Goal: Task Accomplishment & Management: Complete application form

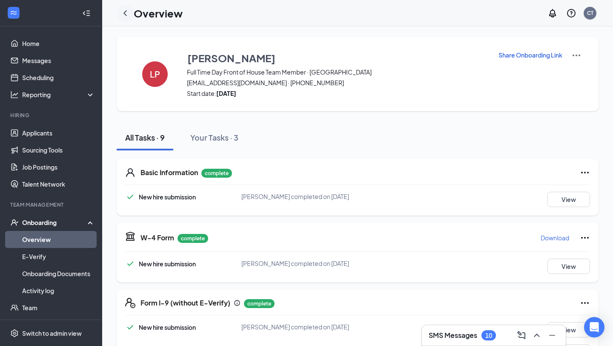
click at [127, 11] on icon "ChevronLeft" at bounding box center [125, 13] width 10 height 10
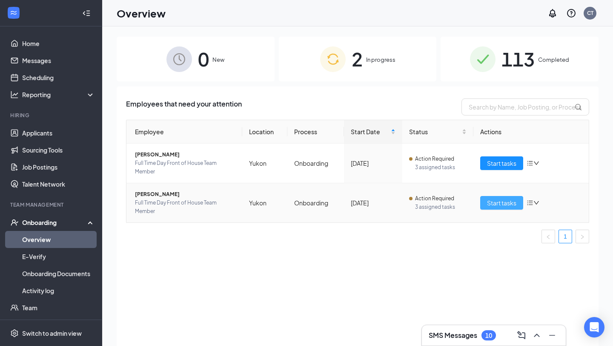
click at [501, 207] on span "Start tasks" at bounding box center [501, 202] width 29 height 9
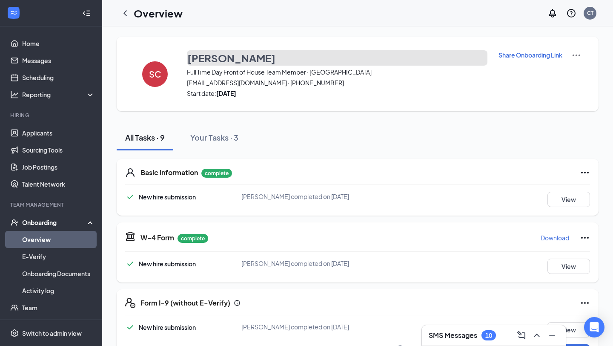
click at [223, 59] on h3 "[PERSON_NAME]" at bounding box center [231, 58] width 88 height 14
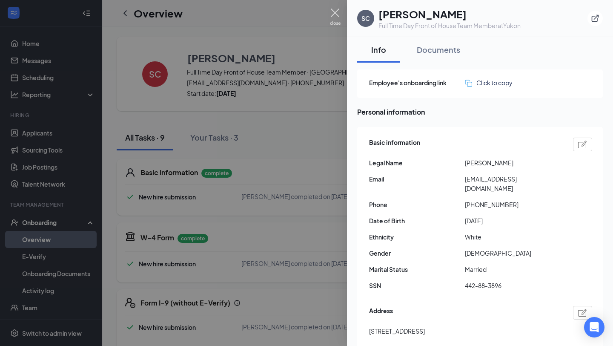
click at [335, 12] on img at bounding box center [335, 17] width 11 height 17
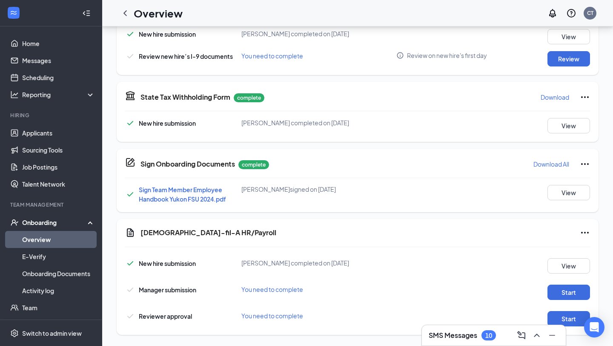
scroll to position [299, 0]
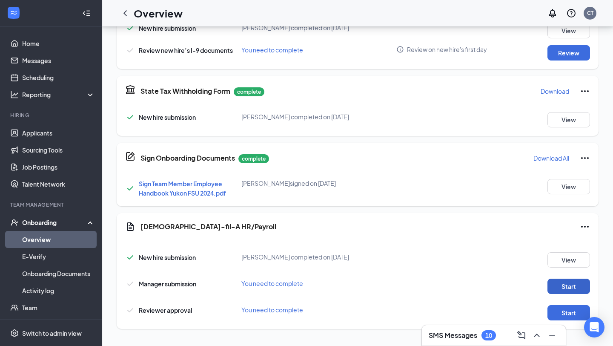
click at [565, 287] on button "Start" at bounding box center [568, 285] width 43 height 15
click at [559, 309] on button "Start" at bounding box center [568, 312] width 43 height 15
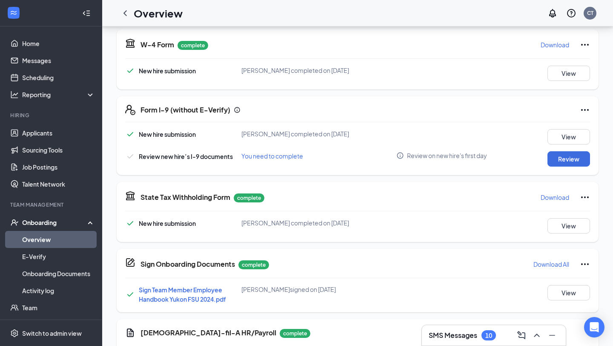
scroll to position [190, 0]
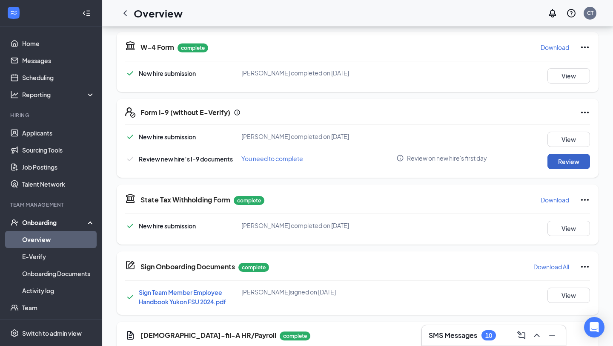
click at [573, 163] on button "Review" at bounding box center [568, 161] width 43 height 15
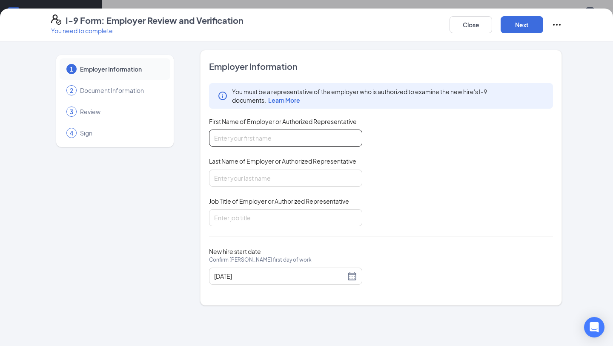
click at [219, 143] on input "First Name of Employer or Authorized Representative" at bounding box center [285, 137] width 153 height 17
type input "[PERSON_NAME]"
type input "Thorgmorton"
click at [235, 213] on input "Job Title of Employer or Authorized Representative" at bounding box center [285, 217] width 153 height 17
type input "Training Director"
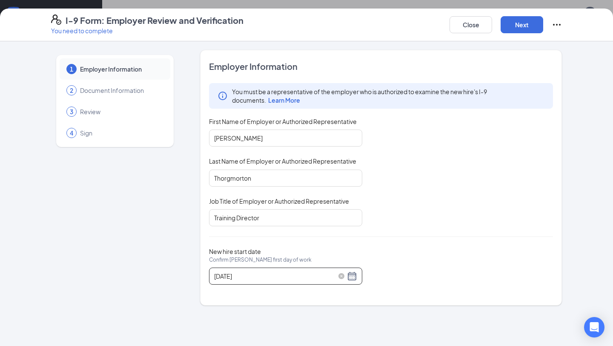
click at [351, 277] on div "[DATE]" at bounding box center [285, 276] width 143 height 10
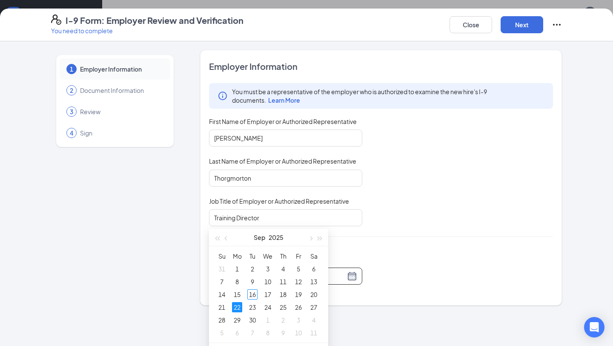
scroll to position [250, 0]
type input "[DATE]"
click at [256, 292] on div "16" at bounding box center [252, 292] width 10 height 10
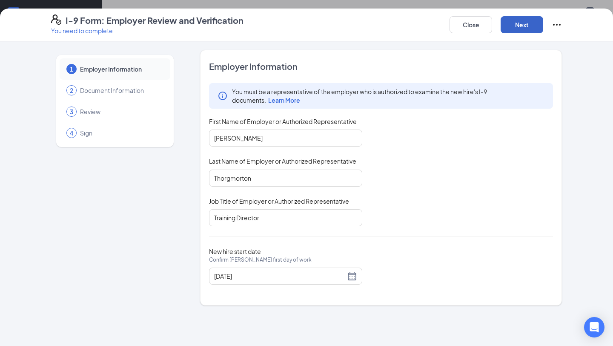
click at [521, 25] on button "Next" at bounding box center [522, 24] width 43 height 17
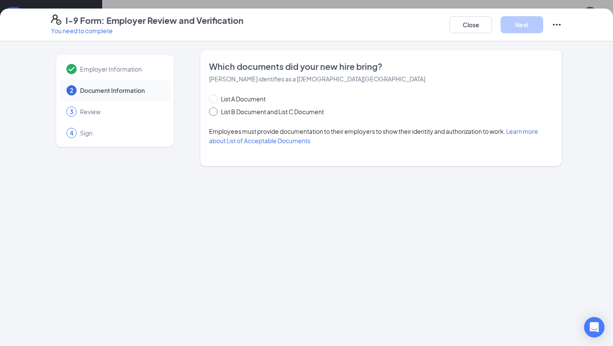
click at [215, 112] on input "List B Document and List C Document" at bounding box center [212, 110] width 6 height 6
radio input "true"
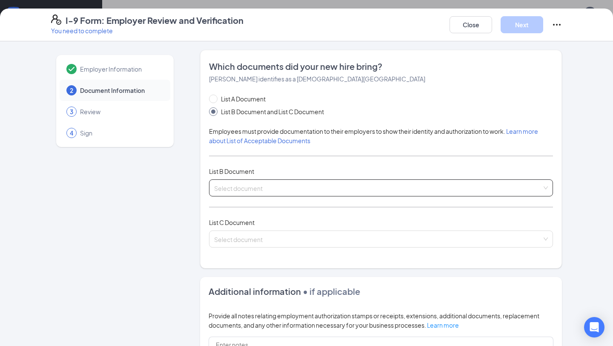
click at [224, 185] on input "search" at bounding box center [378, 186] width 328 height 13
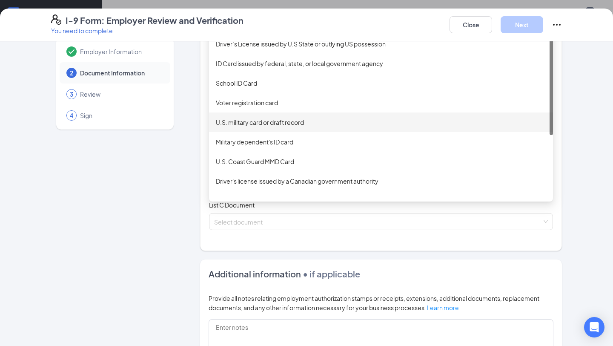
scroll to position [0, 0]
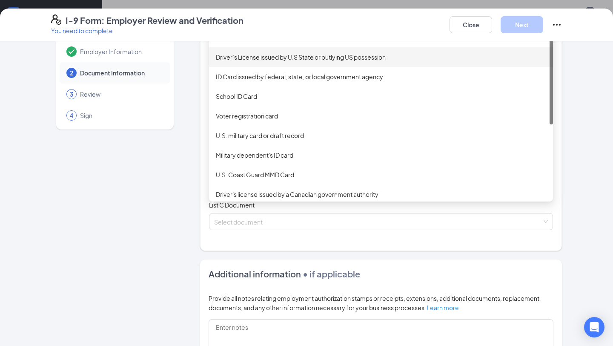
click at [289, 58] on div "Driver’s License issued by U.S State or outlying US possession" at bounding box center [381, 56] width 330 height 9
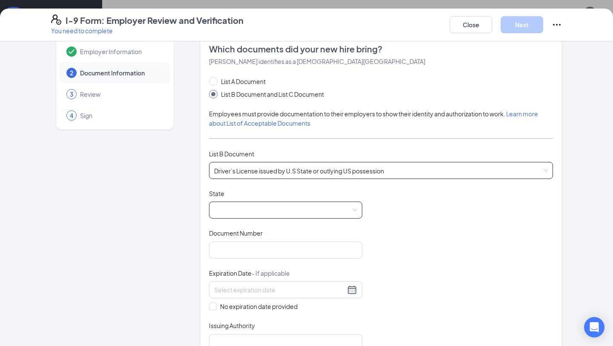
click at [223, 209] on span at bounding box center [285, 210] width 143 height 16
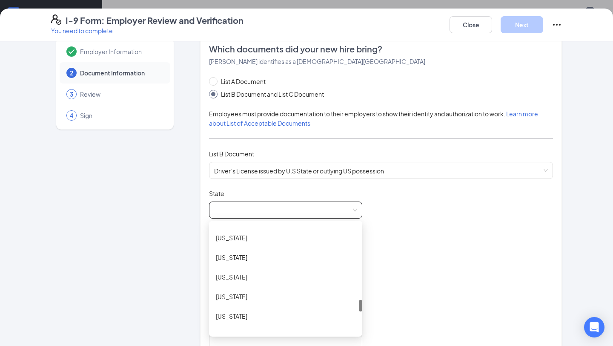
scroll to position [707, 0]
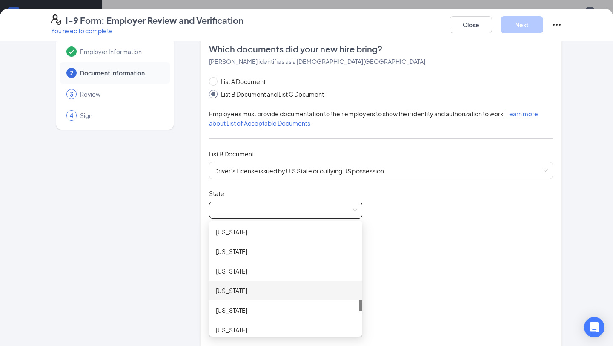
click at [237, 290] on div "[US_STATE]" at bounding box center [286, 290] width 140 height 9
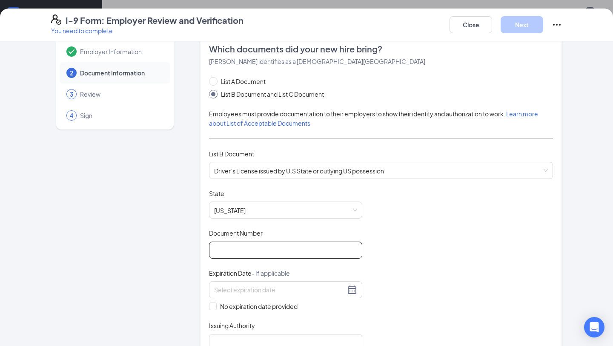
click at [227, 247] on input "Document Number" at bounding box center [285, 249] width 153 height 17
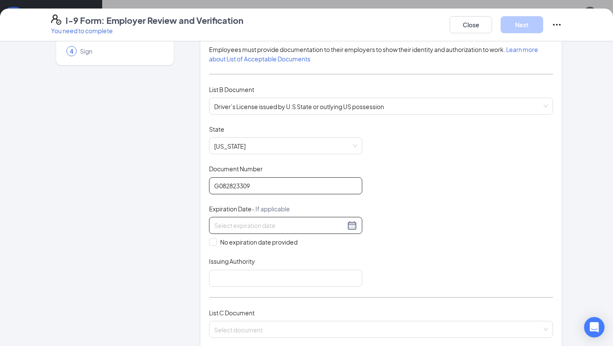
scroll to position [86, 0]
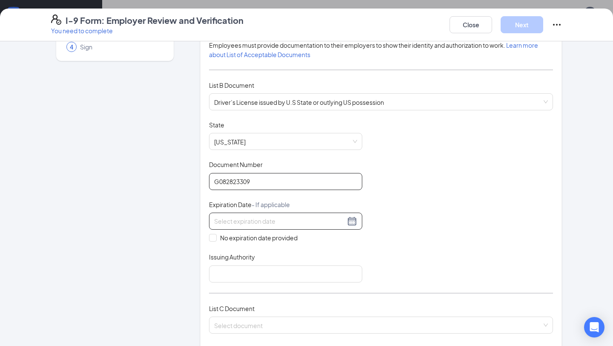
type input "G082823309"
click at [228, 224] on input at bounding box center [279, 220] width 131 height 9
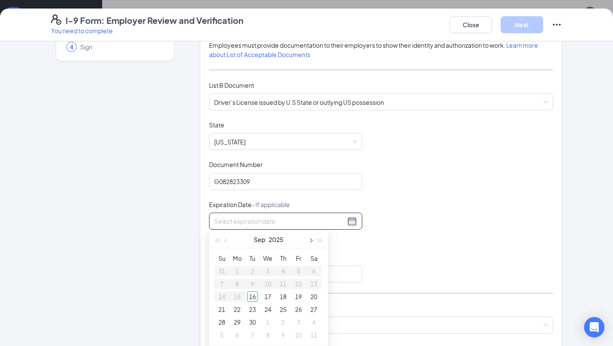
click at [311, 238] on span "button" at bounding box center [310, 240] width 4 height 4
click at [320, 240] on span "button" at bounding box center [320, 240] width 4 height 4
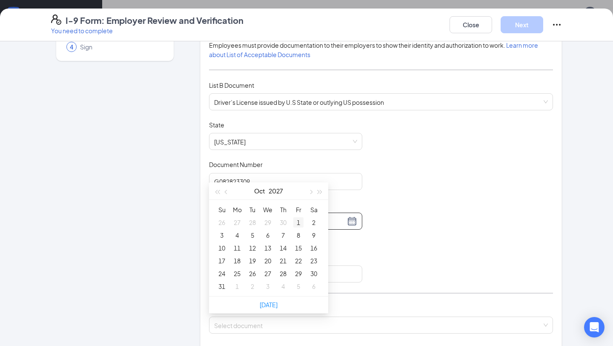
scroll to position [299, 0]
type input "[DATE]"
click at [226, 189] on span "button" at bounding box center [227, 191] width 4 height 4
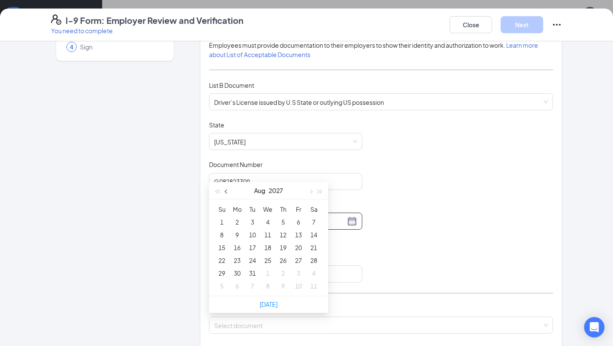
click at [225, 189] on button "button" at bounding box center [226, 190] width 9 height 17
click at [312, 189] on button "button" at bounding box center [310, 190] width 9 height 17
type input "[DATE]"
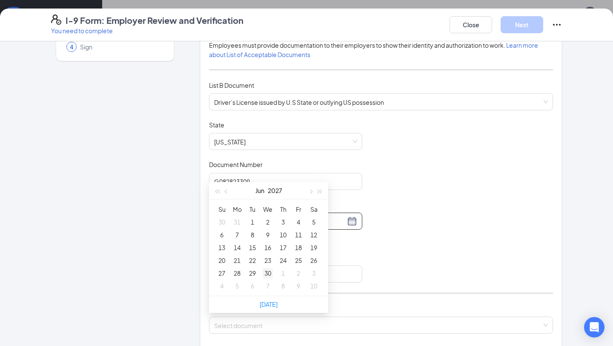
click at [268, 272] on div "30" at bounding box center [268, 273] width 10 height 10
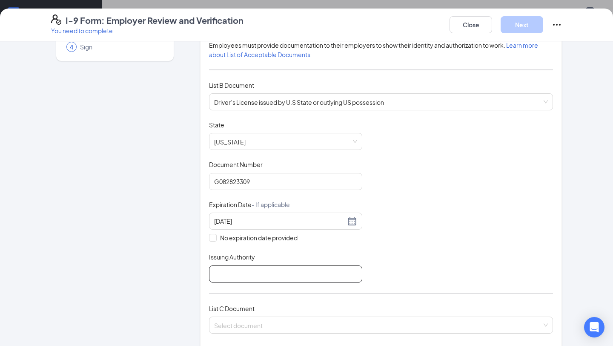
click at [232, 271] on input "Issuing Authority" at bounding box center [285, 273] width 153 height 17
type input "OK"
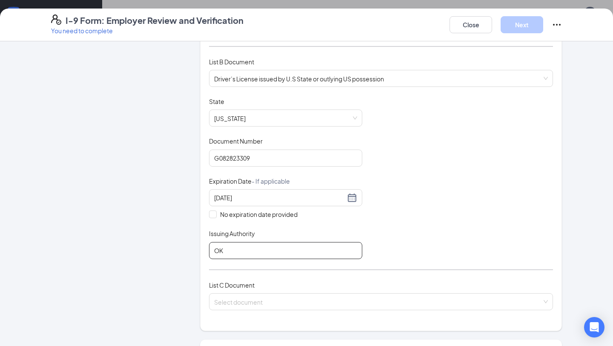
scroll to position [116, 0]
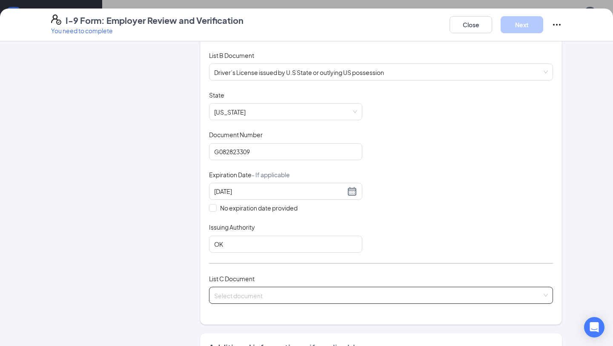
click at [231, 296] on input "search" at bounding box center [378, 293] width 328 height 13
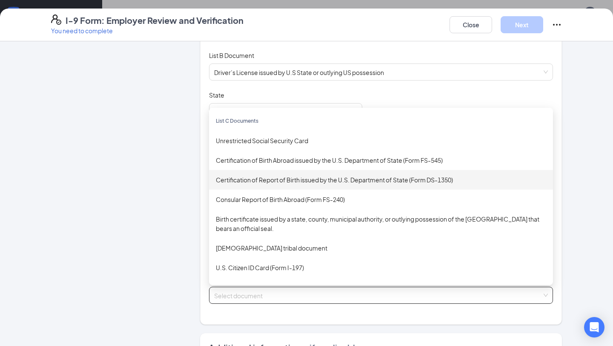
click at [273, 178] on div "Certification of Report of Birth issued by the U.S. Department of State (Form D…" at bounding box center [381, 179] width 330 height 9
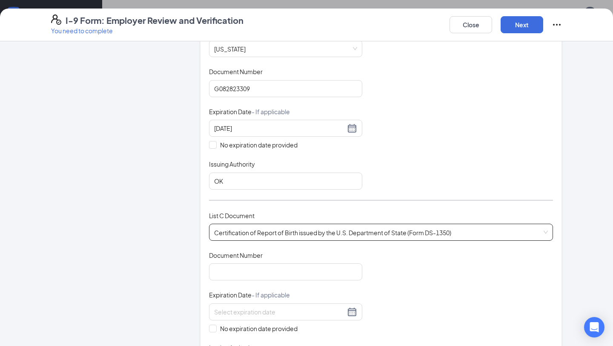
scroll to position [186, 0]
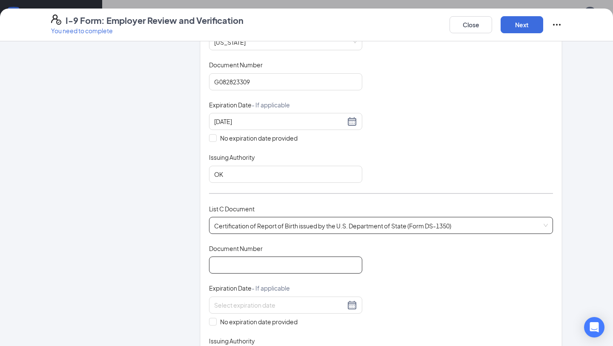
click at [241, 267] on input "Document Number" at bounding box center [285, 264] width 153 height 17
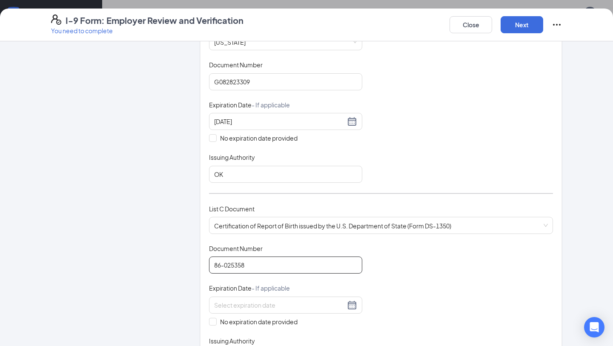
click at [247, 262] on input "86-025358" at bounding box center [285, 264] width 153 height 17
type input "86-025356"
click at [254, 304] on input at bounding box center [279, 304] width 131 height 9
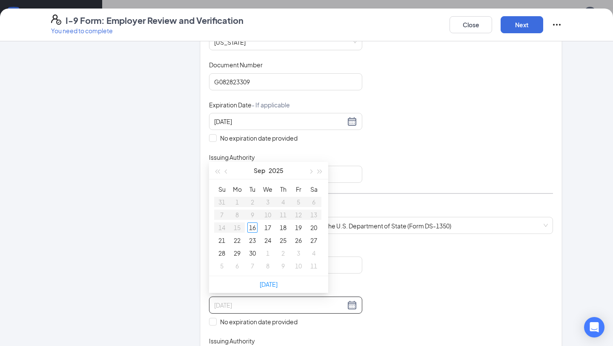
type input "[DATE]"
click at [388, 273] on div "Document Title Certification of Report of Birth issued by the U.S. Department o…" at bounding box center [381, 305] width 344 height 122
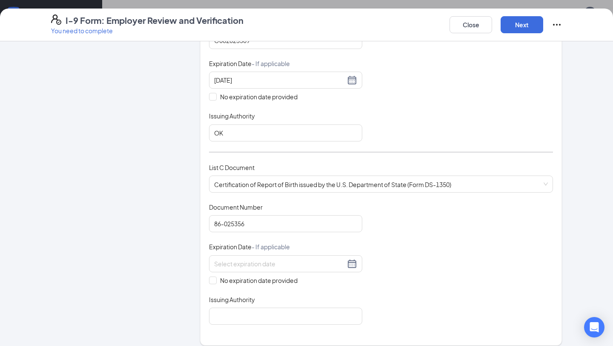
scroll to position [231, 0]
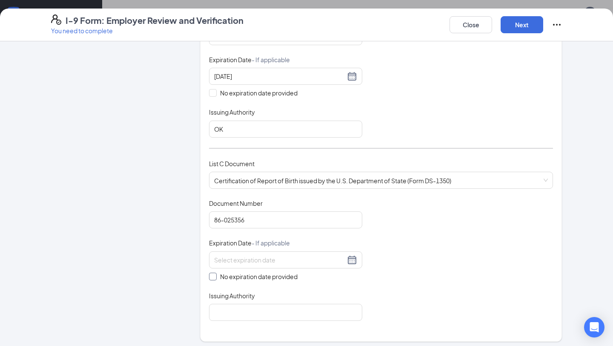
click at [214, 275] on input "No expiration date provided" at bounding box center [212, 275] width 6 height 6
checkbox input "true"
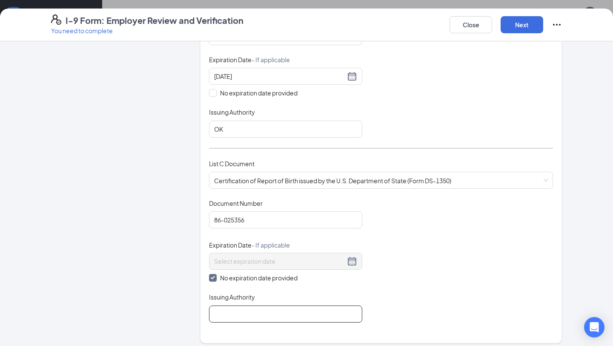
click at [229, 309] on input "Issuing Authority" at bounding box center [285, 313] width 153 height 17
type input "State of [US_STATE] Department Of Health"
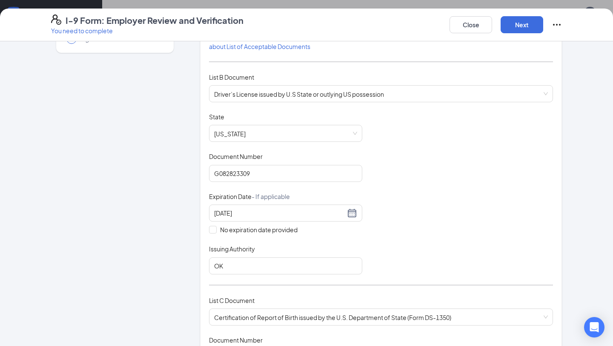
scroll to position [95, 0]
click at [518, 28] on button "Next" at bounding box center [522, 24] width 43 height 17
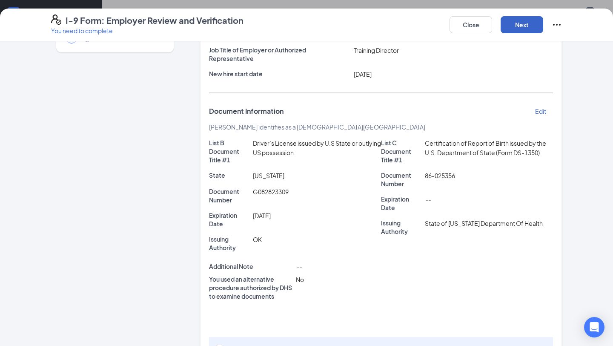
click at [527, 23] on button "Next" at bounding box center [522, 24] width 43 height 17
click at [519, 27] on button "Next" at bounding box center [522, 24] width 43 height 17
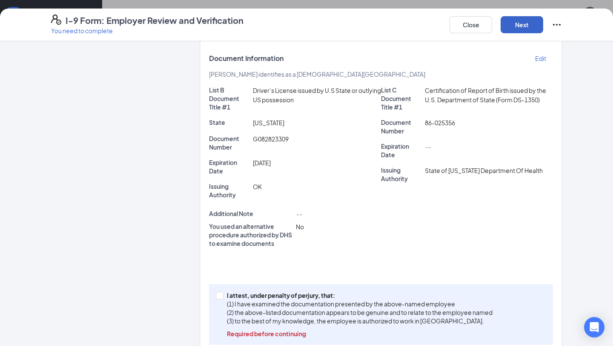
scroll to position [165, 0]
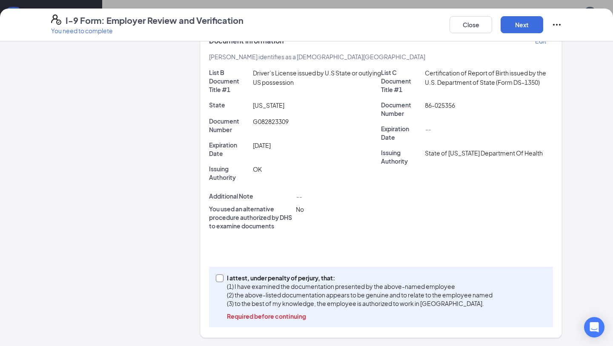
click at [221, 278] on input "I attest, under penalty of [PERSON_NAME], that: (1) I have examined the documen…" at bounding box center [219, 277] width 6 height 6
checkbox input "true"
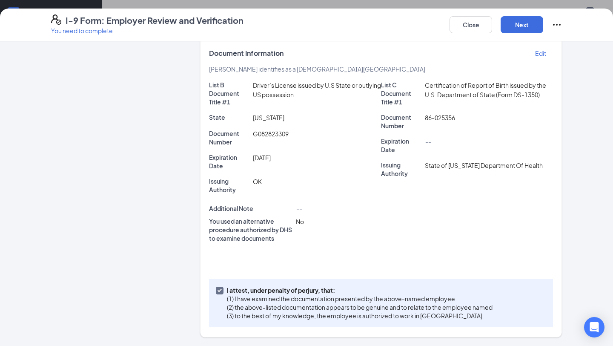
scroll to position [152, 0]
click at [516, 27] on button "Next" at bounding box center [522, 24] width 43 height 17
click at [470, 29] on button "Close" at bounding box center [471, 24] width 43 height 17
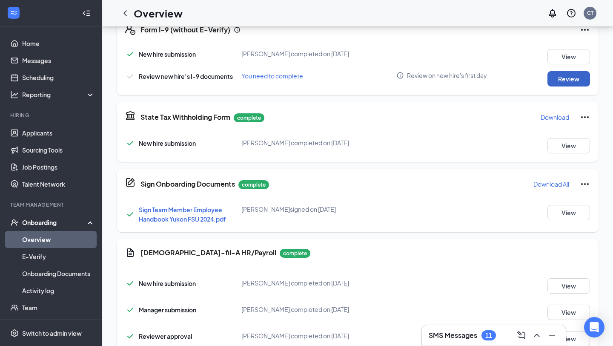
scroll to position [271, 0]
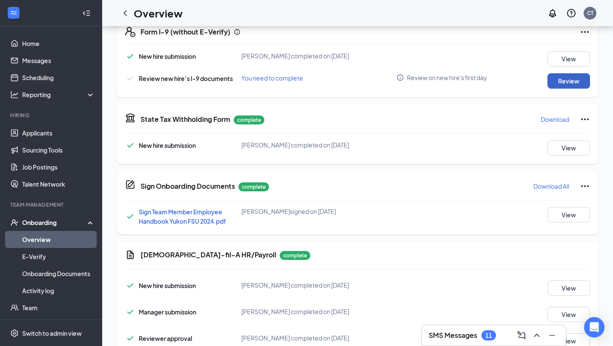
click at [571, 83] on button "Review" at bounding box center [568, 80] width 43 height 15
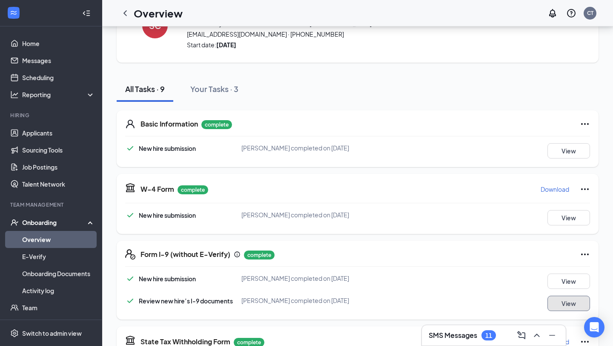
scroll to position [0, 0]
